Goal: Task Accomplishment & Management: Manage account settings

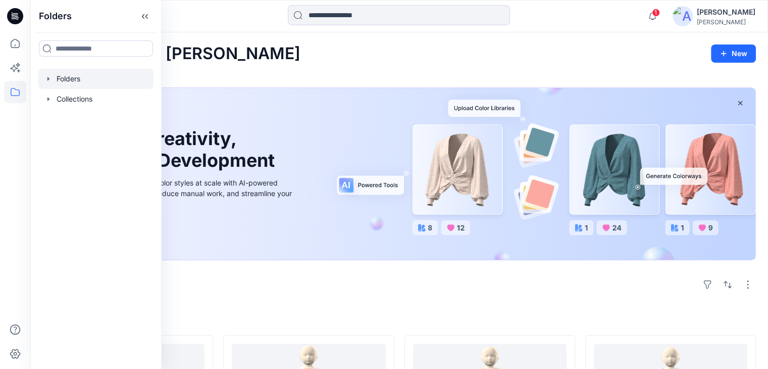
click at [78, 79] on div at bounding box center [95, 79] width 115 height 20
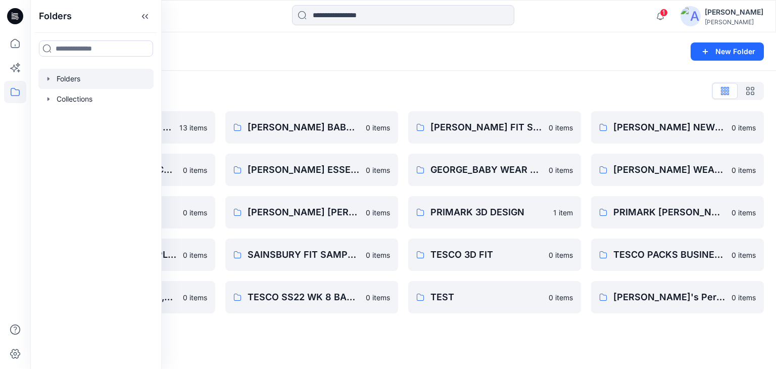
click at [240, 6] on div at bounding box center [403, 16] width 373 height 22
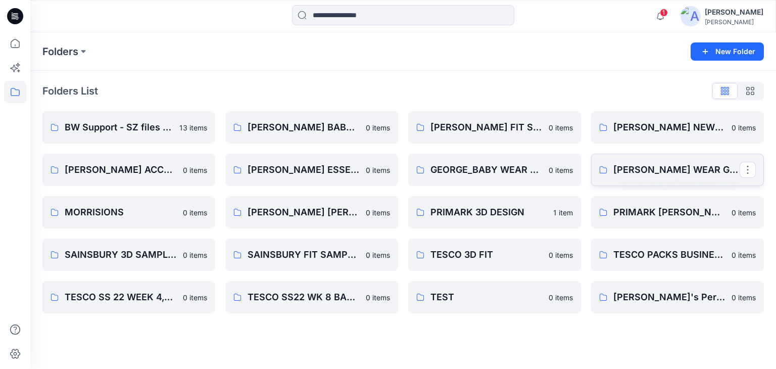
click at [627, 169] on p "GEORGE_BABY WEAR GIRLS & UNISEX" at bounding box center [676, 170] width 126 height 14
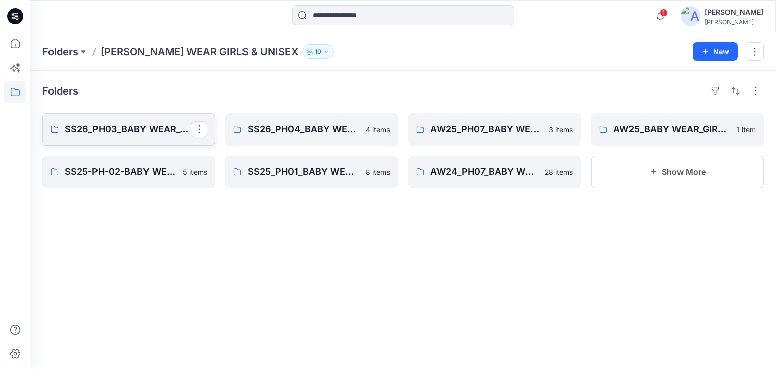
click at [138, 138] on link "SS26_PH03_BABY WEAR_GIRLS & UNISEXS" at bounding box center [128, 129] width 173 height 32
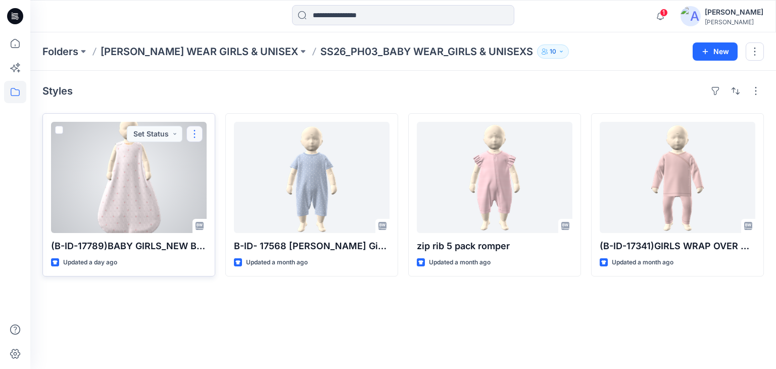
click at [199, 132] on button "button" at bounding box center [194, 134] width 16 height 16
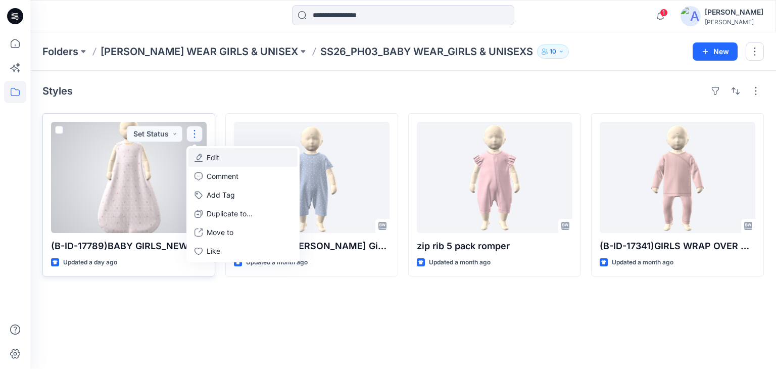
click at [217, 161] on p "Edit" at bounding box center [213, 157] width 13 height 11
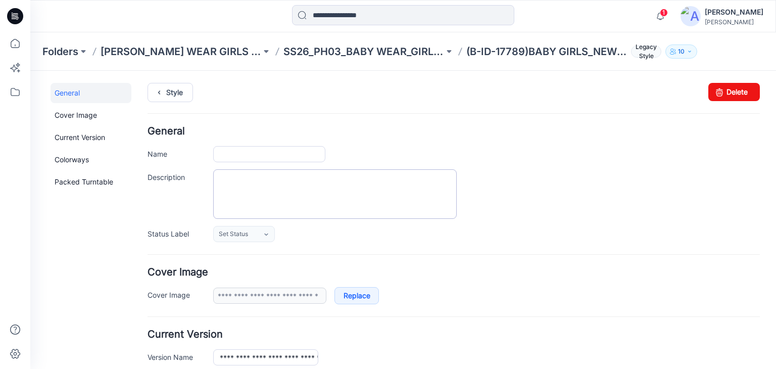
type input "**********"
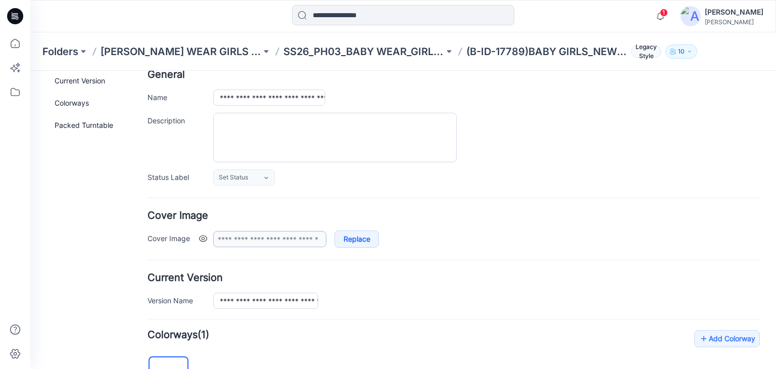
scroll to position [202, 0]
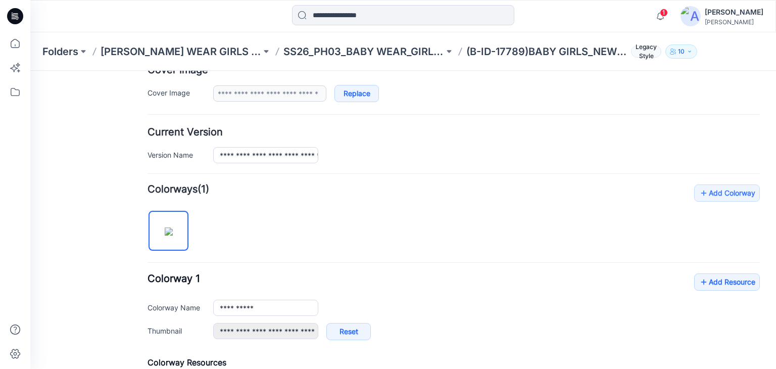
click at [172, 235] on img at bounding box center [169, 231] width 8 height 8
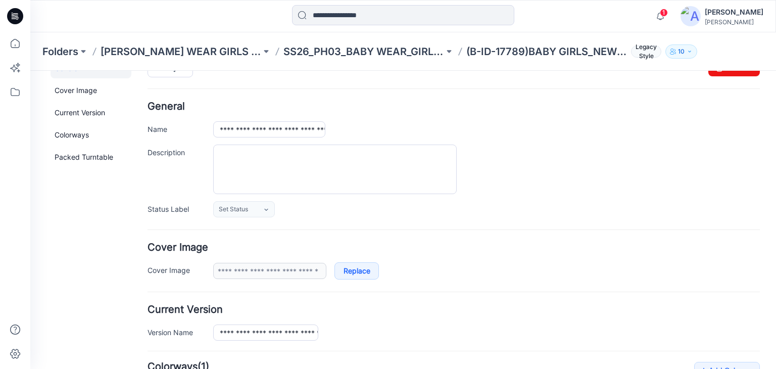
scroll to position [0, 0]
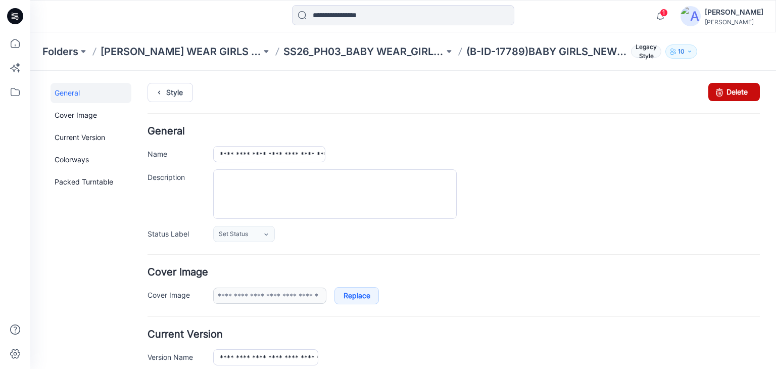
click at [715, 95] on icon at bounding box center [719, 92] width 14 height 18
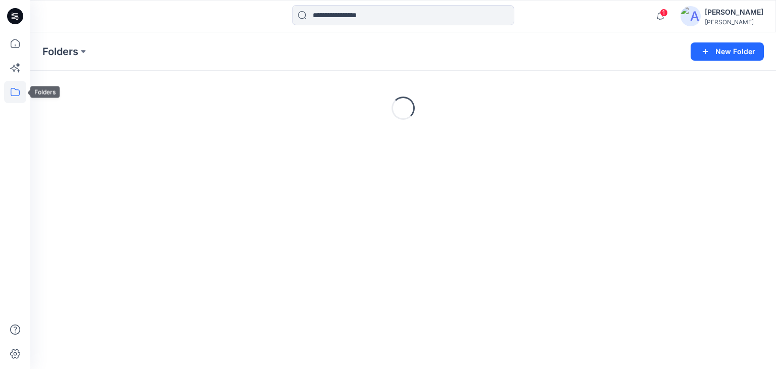
click at [17, 93] on icon at bounding box center [15, 92] width 22 height 22
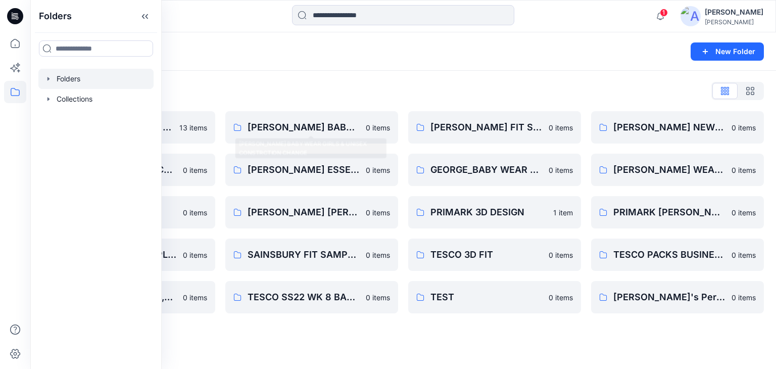
click at [266, 66] on div "Folders New Folder" at bounding box center [402, 51] width 745 height 38
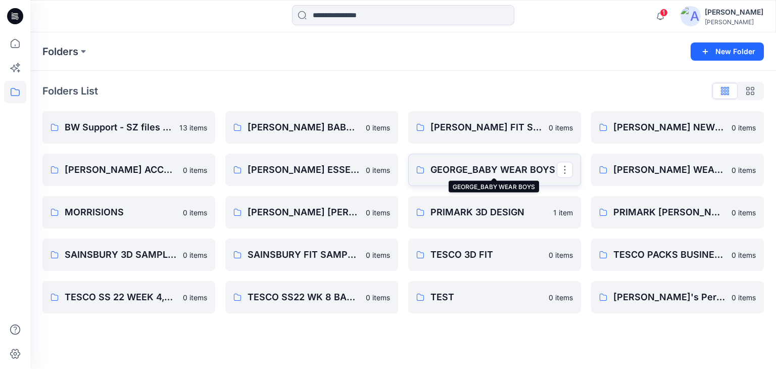
click at [499, 168] on p "GEORGE_BABY WEAR BOYS" at bounding box center [493, 170] width 126 height 14
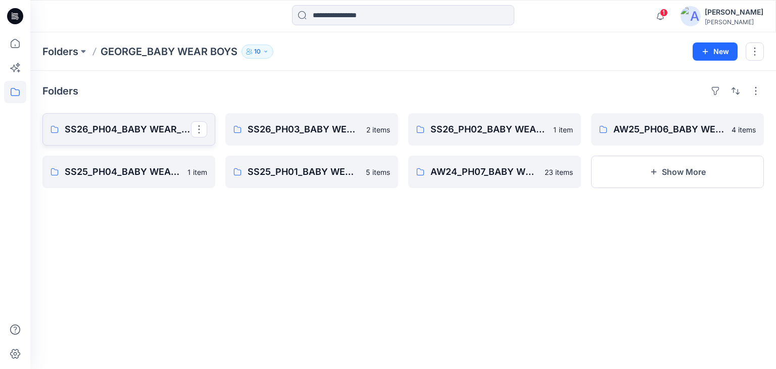
click at [154, 132] on p "SS26_PH04_BABY WEAR_BOYS SLEEPSUITS" at bounding box center [128, 129] width 126 height 14
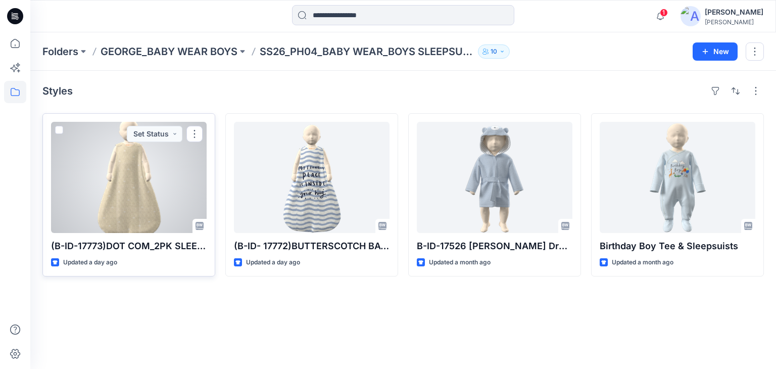
click at [105, 200] on div at bounding box center [129, 177] width 156 height 111
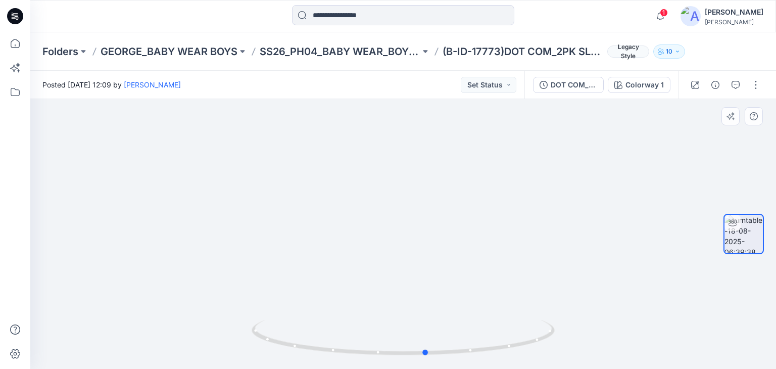
drag, startPoint x: 405, startPoint y: 354, endPoint x: 428, endPoint y: 314, distance: 46.6
click at [428, 314] on div at bounding box center [402, 234] width 745 height 270
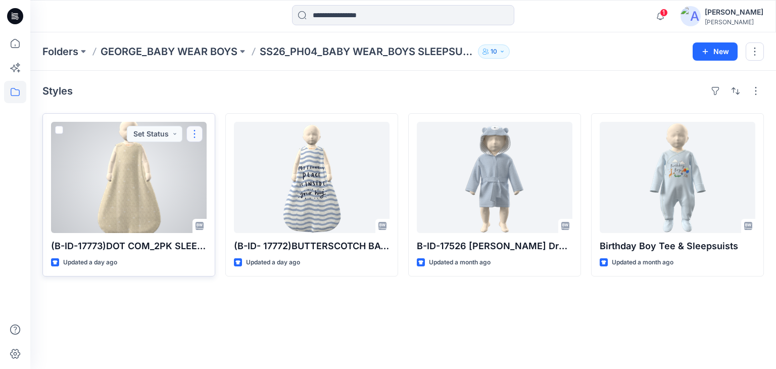
click at [198, 132] on button "button" at bounding box center [194, 134] width 16 height 16
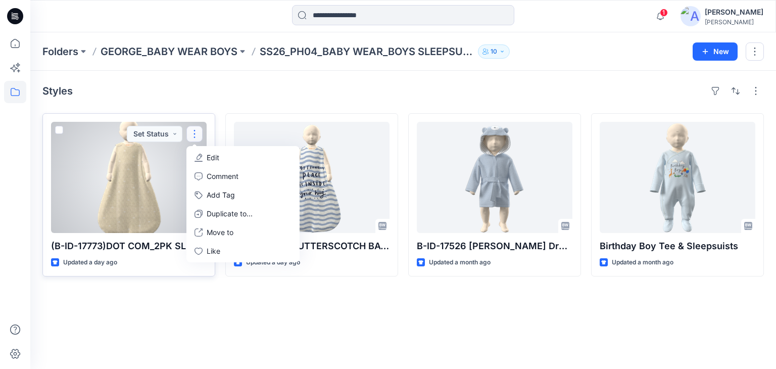
click at [220, 154] on button "Edit" at bounding box center [242, 157] width 109 height 19
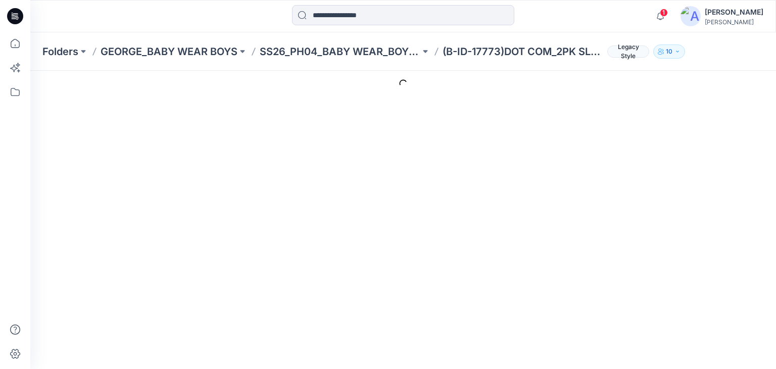
type input "**********"
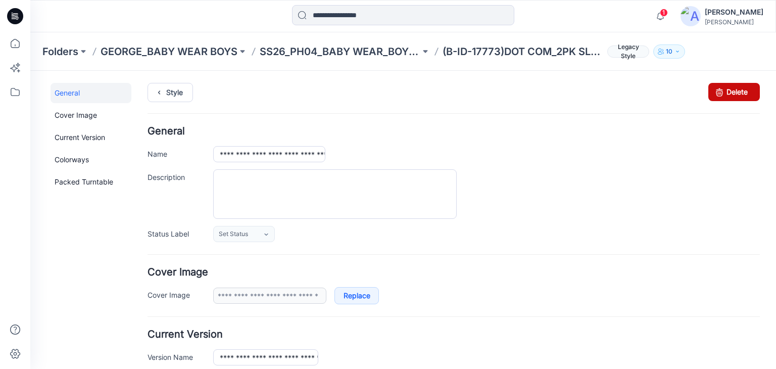
drag, startPoint x: 734, startPoint y: 91, endPoint x: 459, endPoint y: 134, distance: 278.5
click at [734, 91] on link "Delete" at bounding box center [734, 92] width 52 height 18
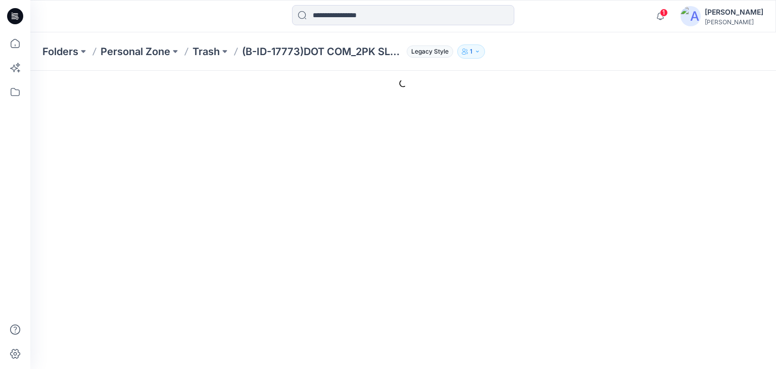
type input "**********"
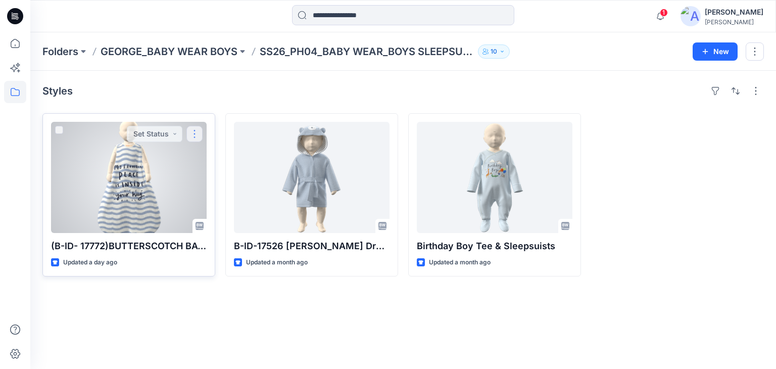
click at [193, 134] on button "button" at bounding box center [194, 134] width 16 height 16
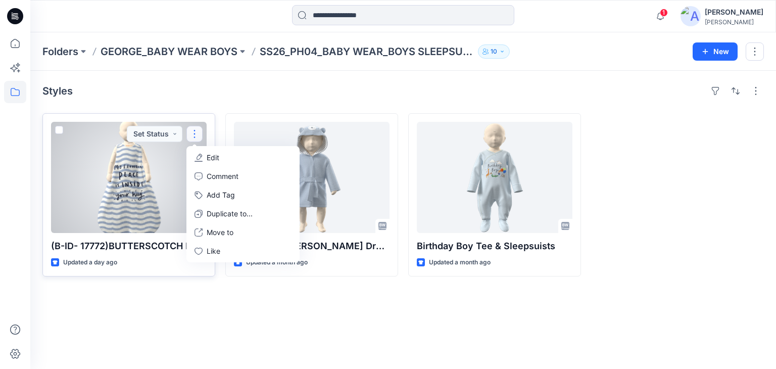
click at [224, 156] on button "Edit" at bounding box center [242, 157] width 109 height 19
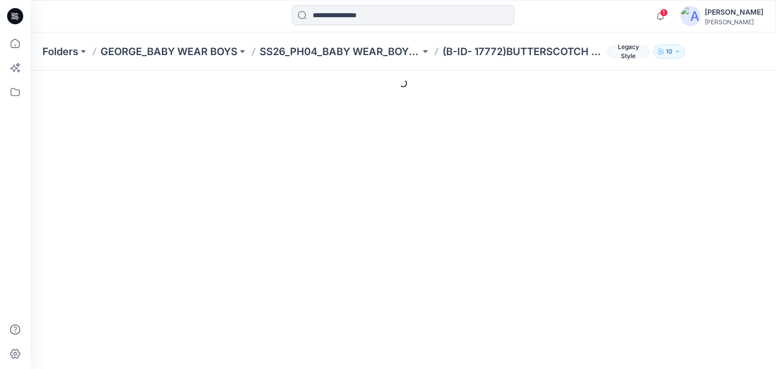
type input "**********"
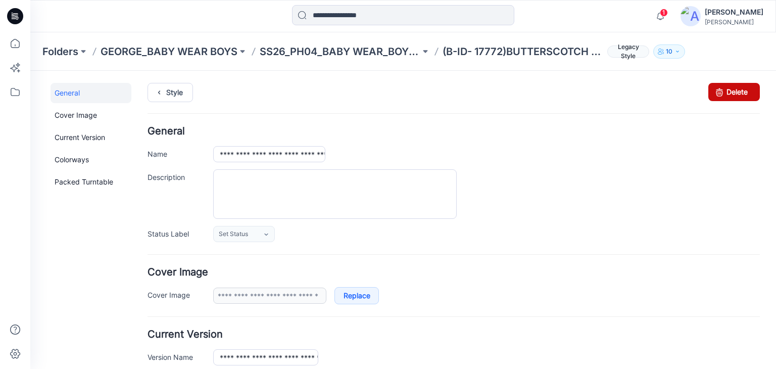
drag, startPoint x: 735, startPoint y: 94, endPoint x: 460, endPoint y: 137, distance: 279.0
click at [735, 94] on link "Delete" at bounding box center [734, 92] width 52 height 18
